Goal: Task Accomplishment & Management: Use online tool/utility

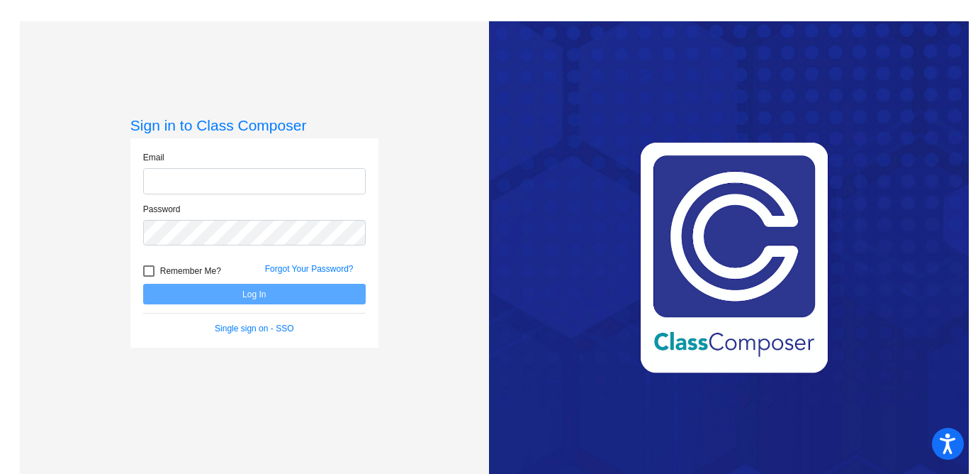
type input "lboyd@lasd.net"
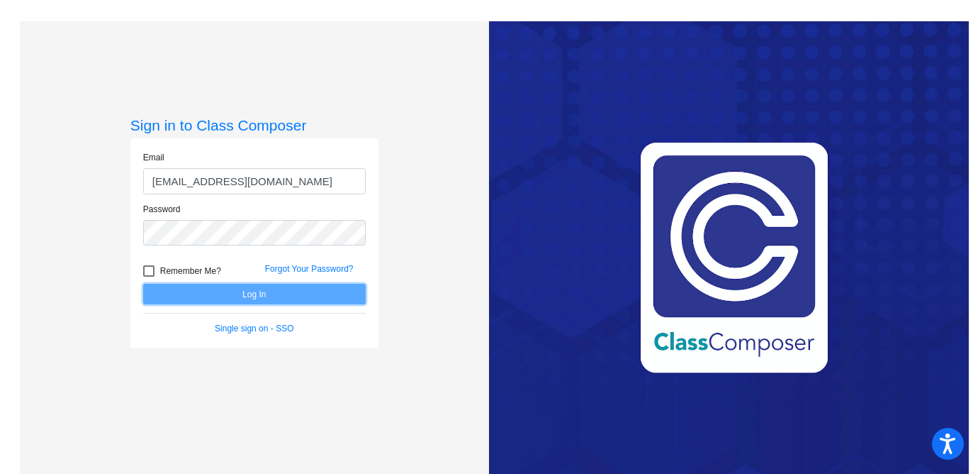
click at [240, 295] on button "Log In" at bounding box center [254, 294] width 223 height 21
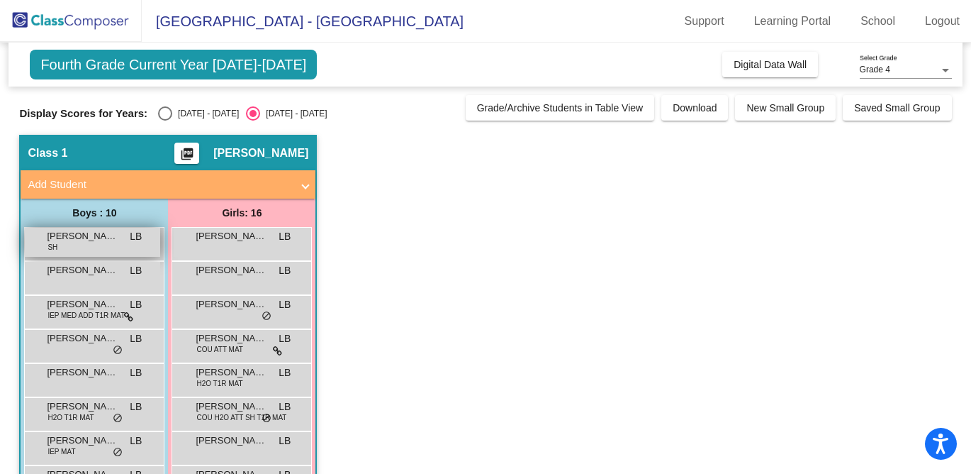
click at [122, 250] on div "Charlie McConnell SH LB lock do_not_disturb_alt" at bounding box center [92, 242] width 135 height 29
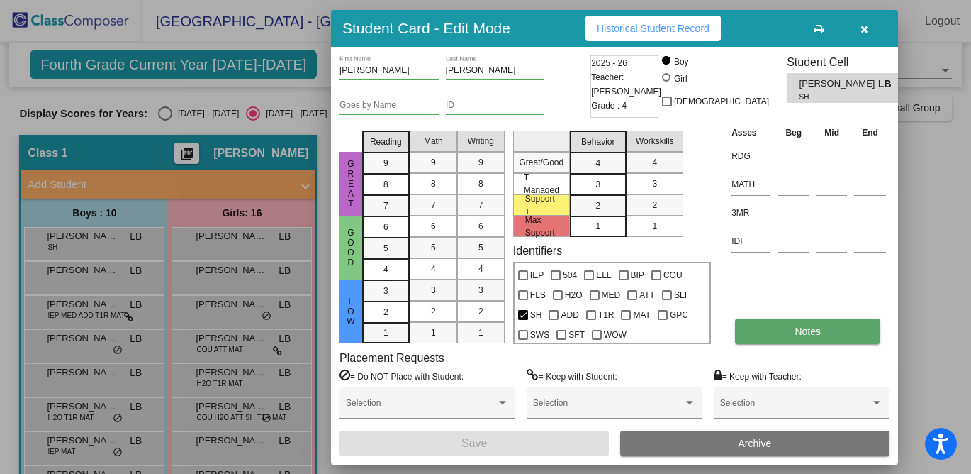
click at [768, 327] on button "Notes" at bounding box center [807, 331] width 145 height 26
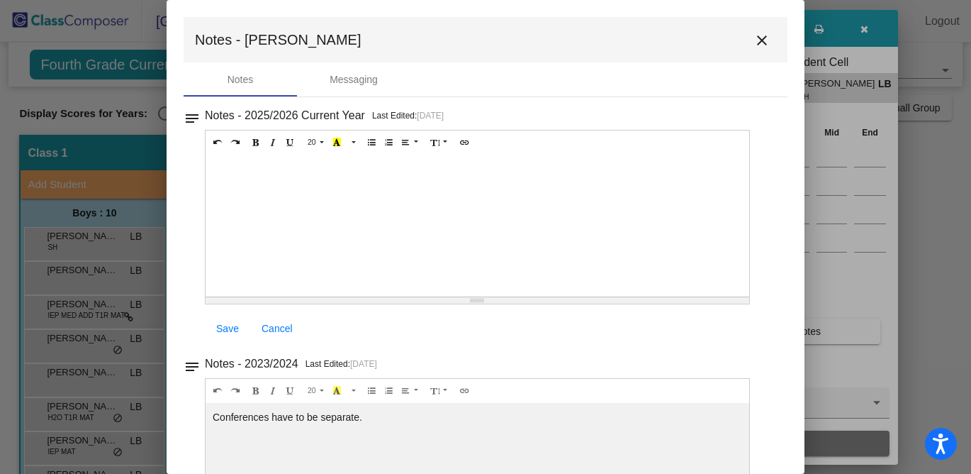
click at [757, 44] on mat-icon "close" at bounding box center [762, 40] width 17 height 17
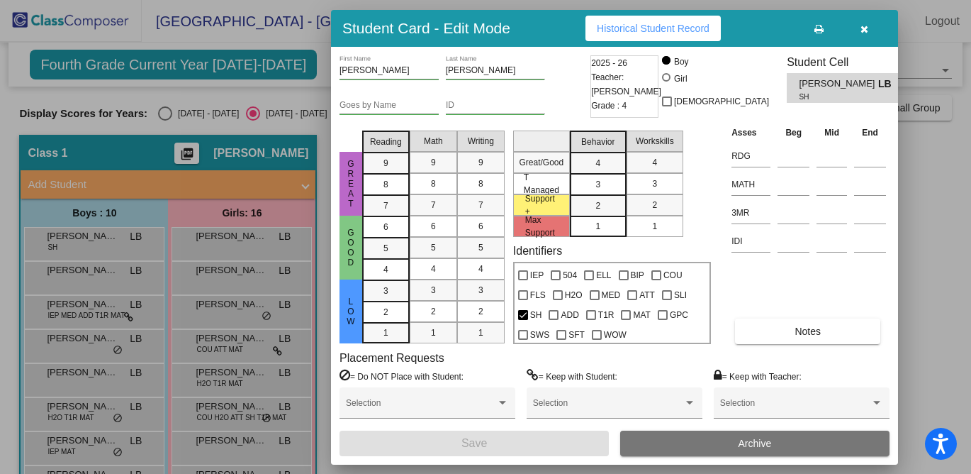
click at [866, 32] on icon "button" at bounding box center [865, 29] width 8 height 10
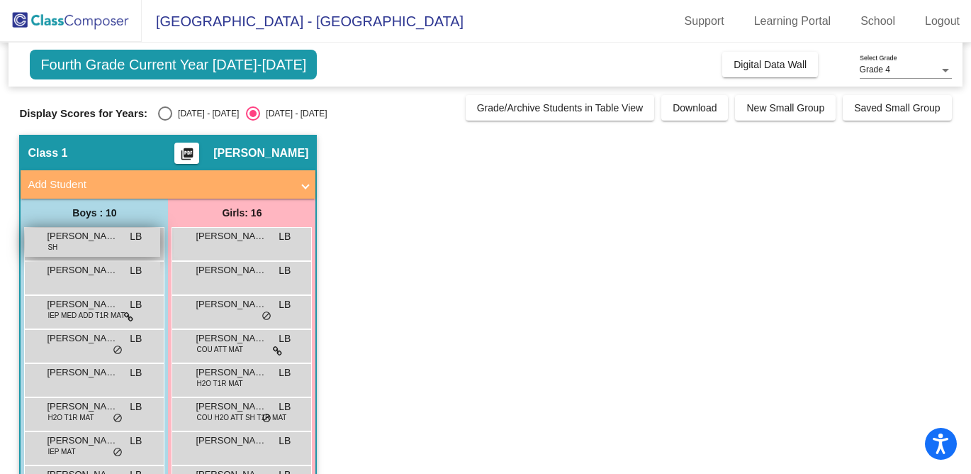
click at [86, 241] on span "[PERSON_NAME]" at bounding box center [82, 236] width 71 height 14
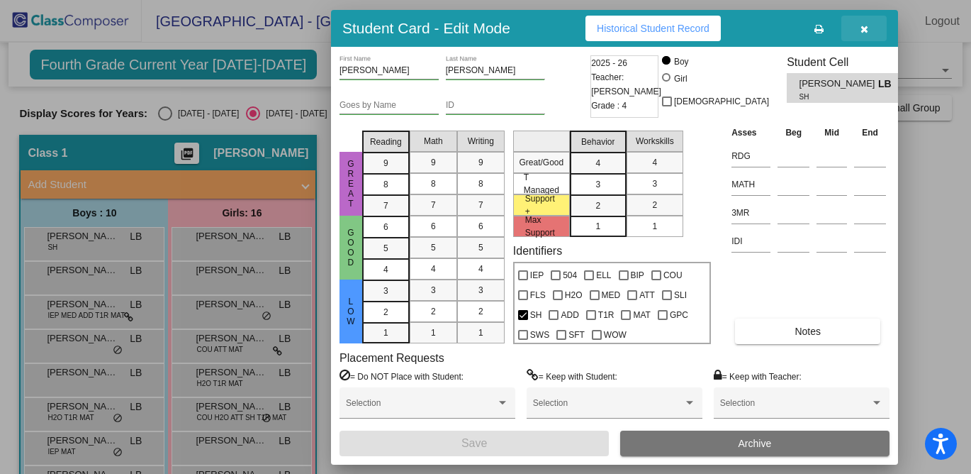
click at [868, 29] on button "button" at bounding box center [863, 29] width 45 height 26
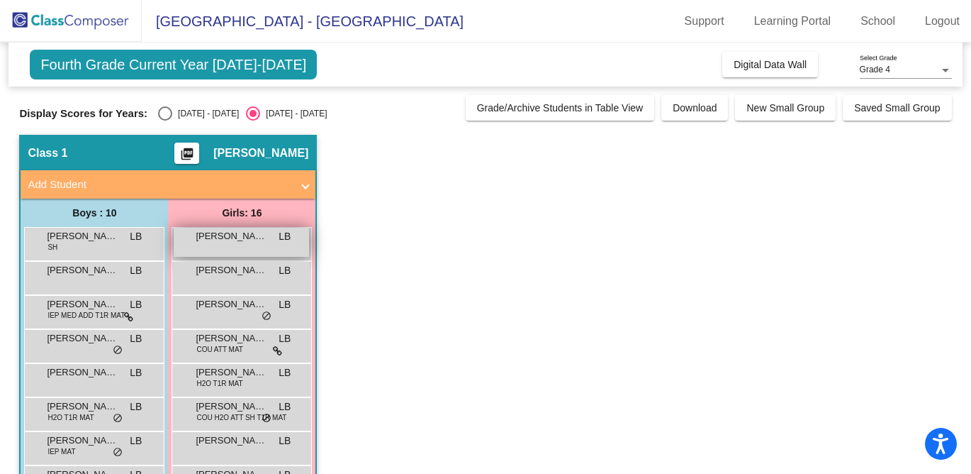
click at [254, 249] on div "Addison Riffle LB lock do_not_disturb_alt" at bounding box center [241, 242] width 135 height 29
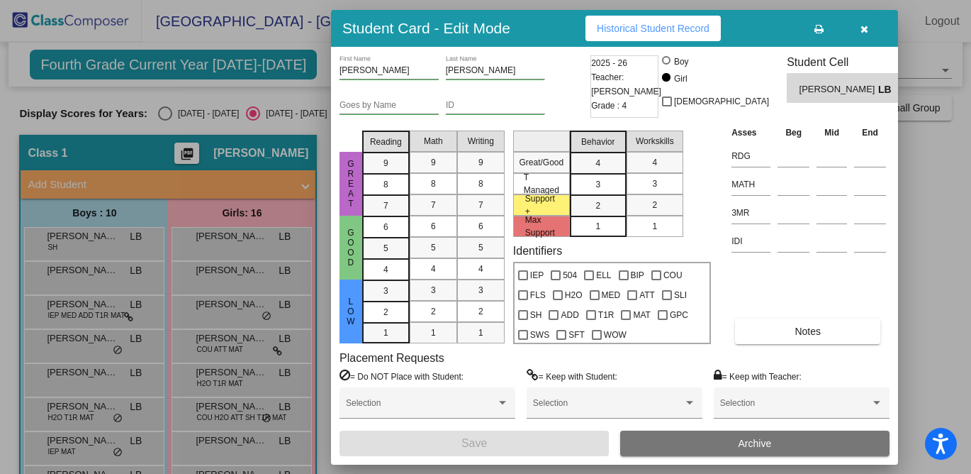
click at [866, 26] on icon "button" at bounding box center [865, 29] width 8 height 10
